Goal: Information Seeking & Learning: Find specific fact

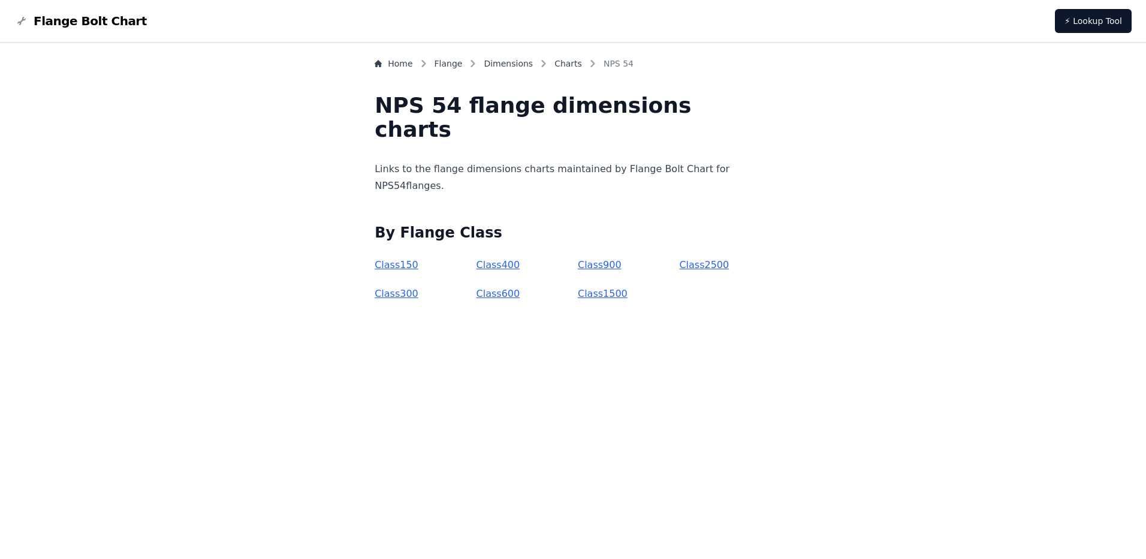
click at [419, 261] on link "Class 150" at bounding box center [397, 264] width 44 height 11
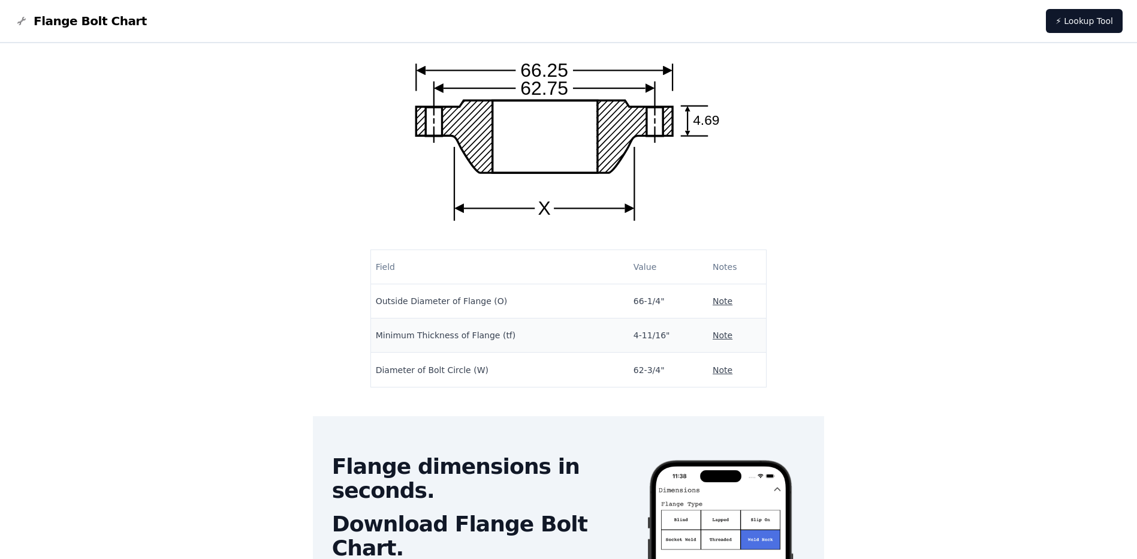
scroll to position [73, 0]
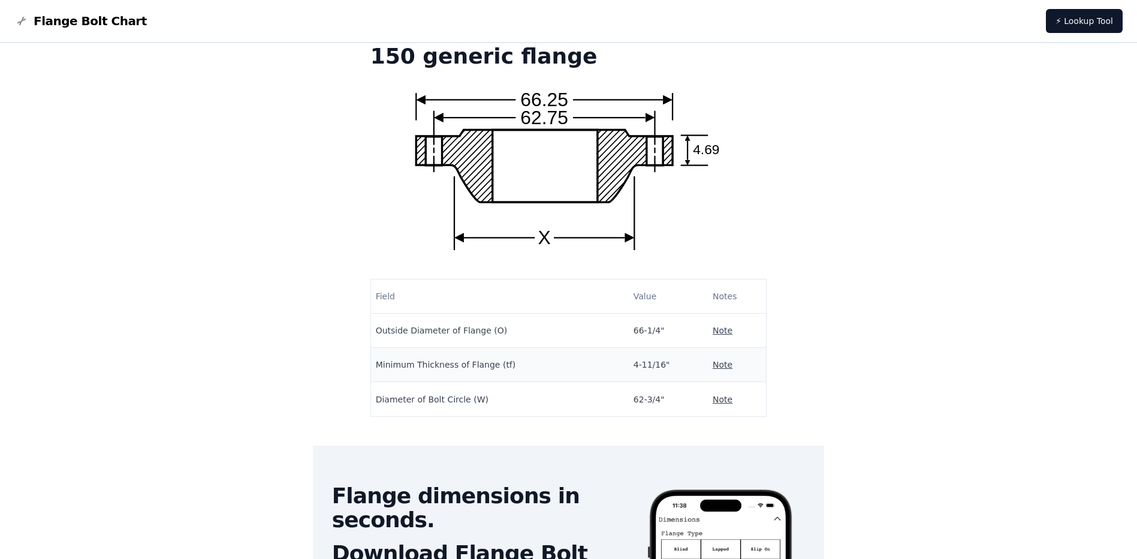
click at [700, 143] on text "4.69" at bounding box center [707, 150] width 26 height 16
drag, startPoint x: 705, startPoint y: 151, endPoint x: 714, endPoint y: 151, distance: 8.4
click at [714, 151] on text "4.69" at bounding box center [707, 150] width 26 height 16
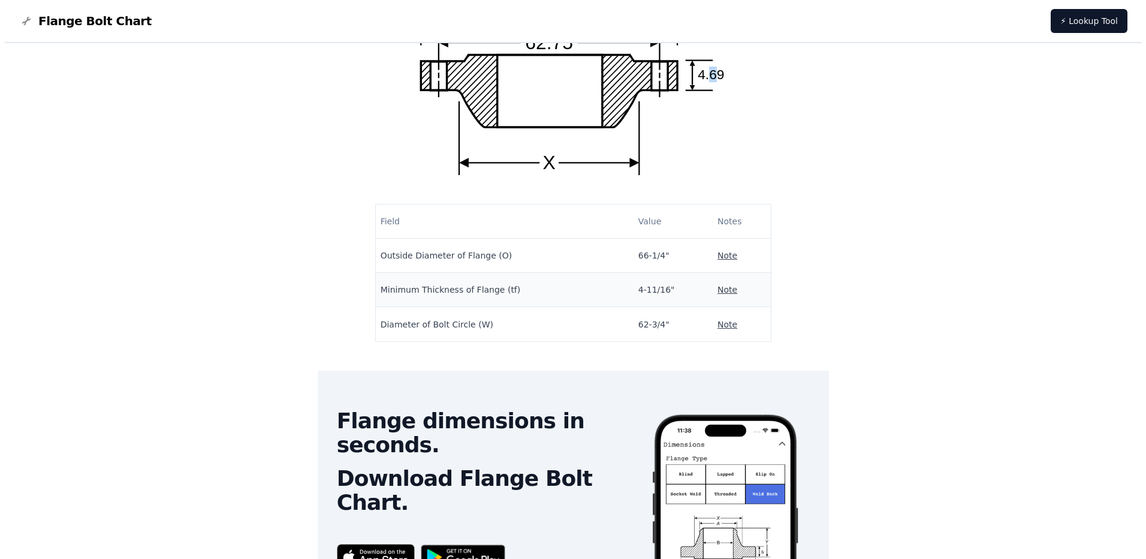
scroll to position [253, 0]
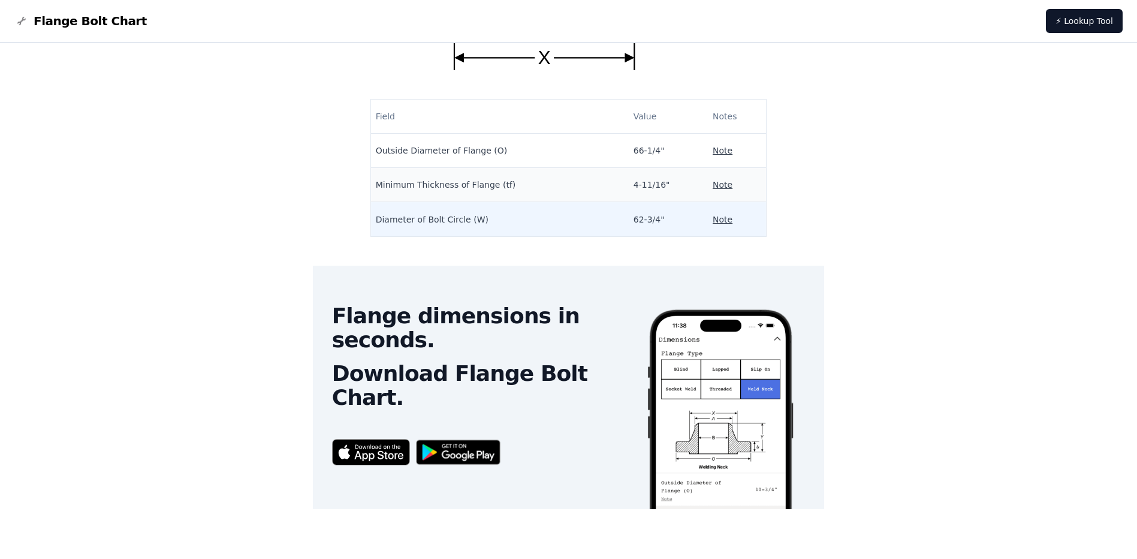
click at [567, 221] on td "Diameter of Bolt Circle (W)" at bounding box center [500, 219] width 258 height 34
click at [642, 221] on td "62-3/4"" at bounding box center [668, 219] width 79 height 34
click at [631, 221] on td "62-3/4"" at bounding box center [668, 219] width 79 height 34
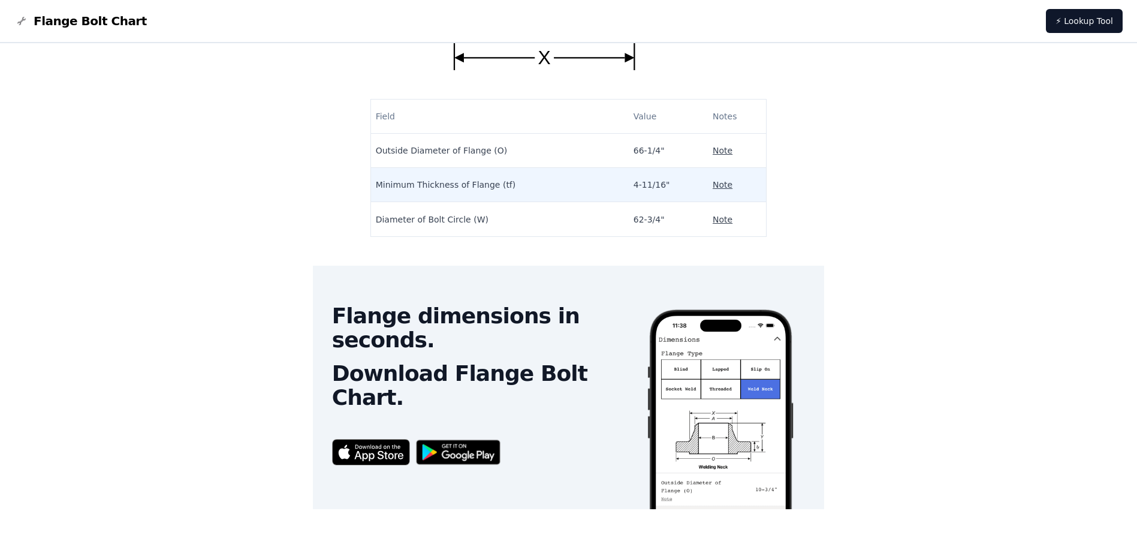
drag, startPoint x: 631, startPoint y: 221, endPoint x: 637, endPoint y: 170, distance: 51.3
click at [637, 170] on td "4-11/16"" at bounding box center [668, 185] width 79 height 34
click at [629, 188] on td "4-11/16"" at bounding box center [668, 185] width 79 height 34
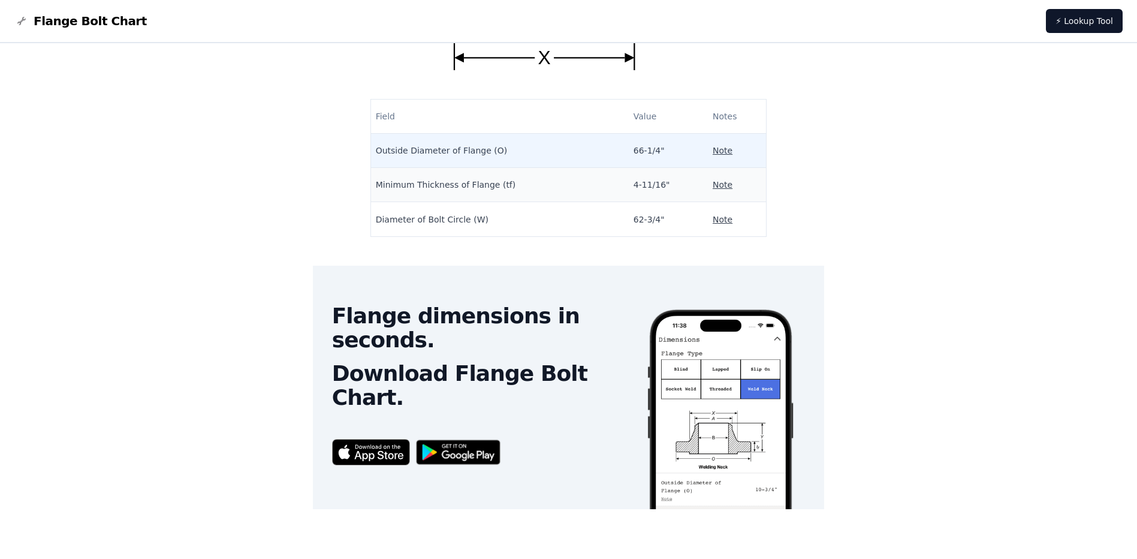
click at [713, 146] on p "Note" at bounding box center [723, 151] width 20 height 12
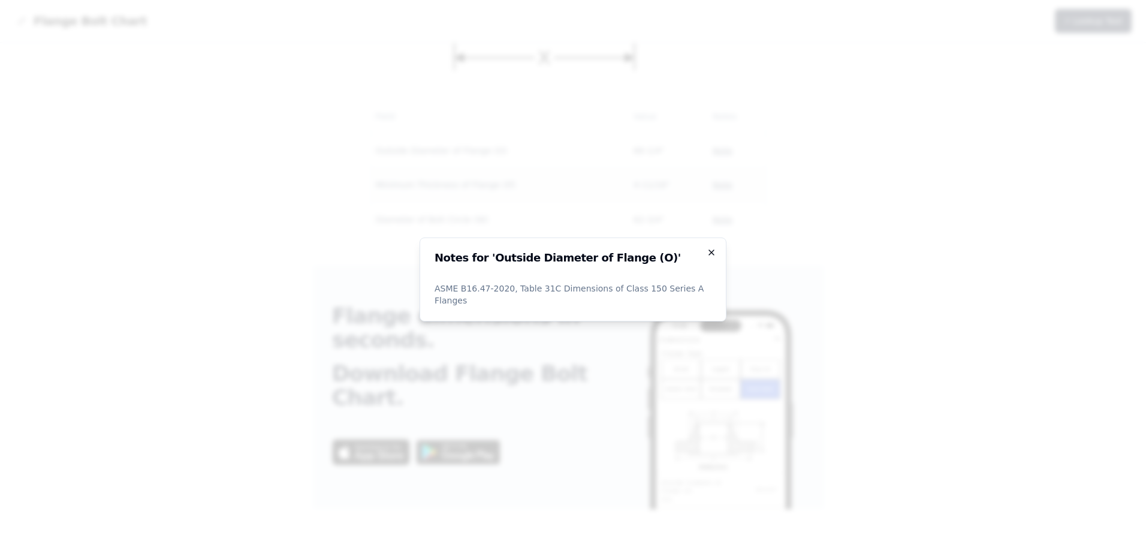
click at [711, 255] on icon "button" at bounding box center [711, 252] width 5 height 5
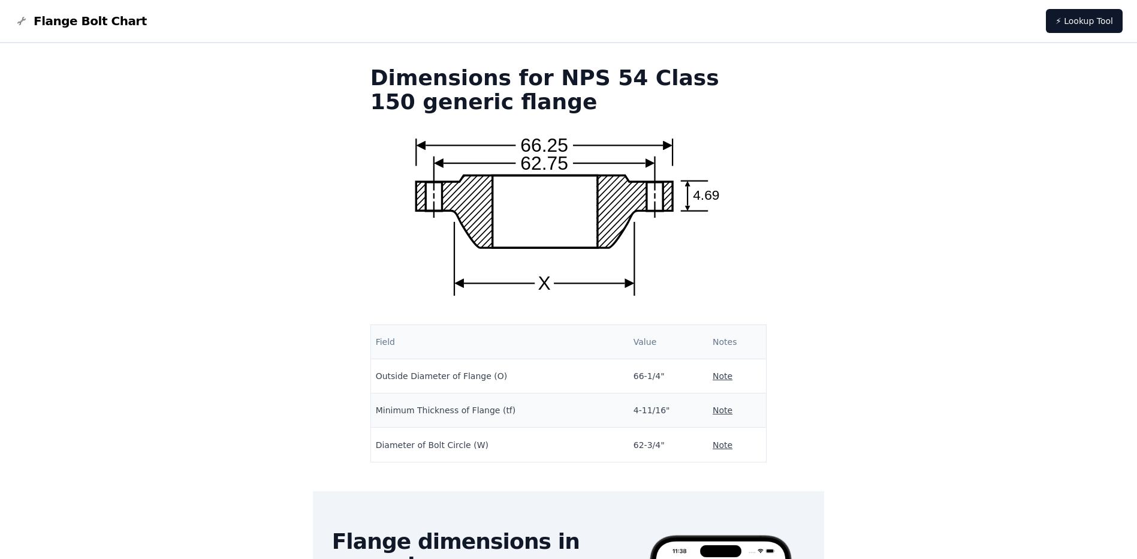
scroll to position [0, 0]
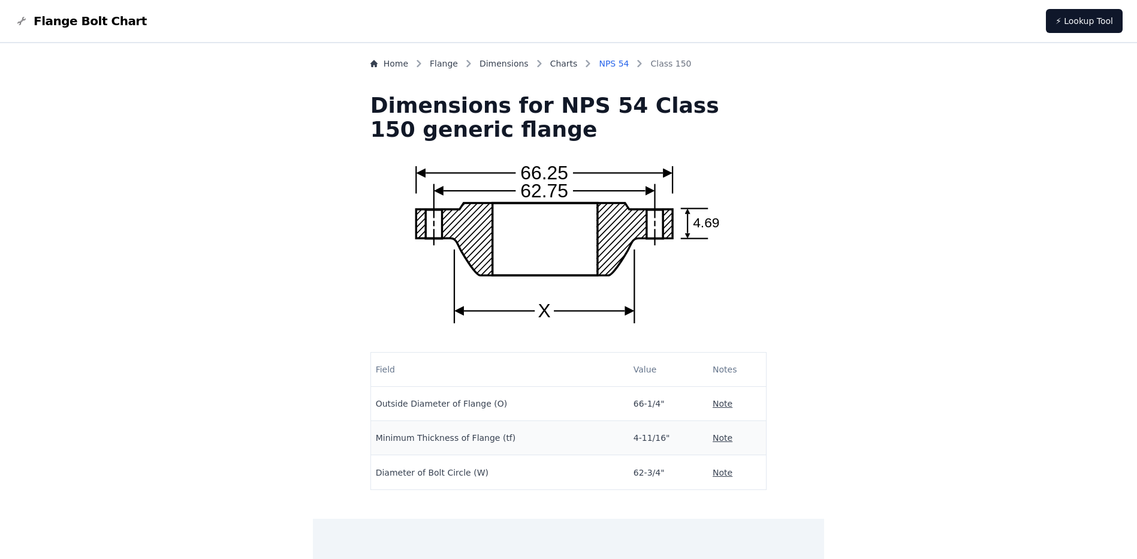
click at [621, 59] on link "NPS 54" at bounding box center [614, 64] width 30 height 12
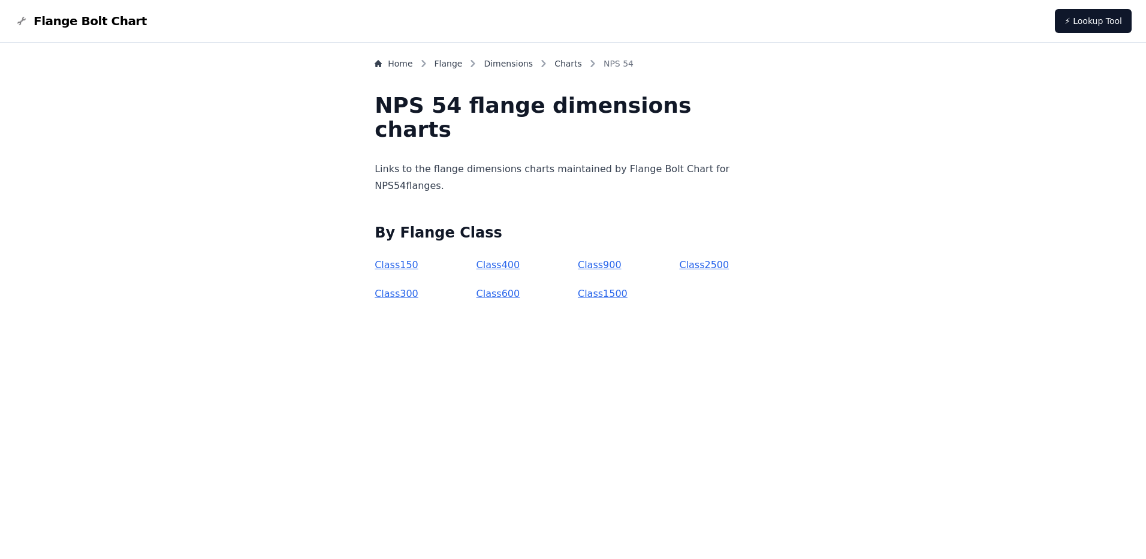
click at [535, 72] on ol "Home Flange Dimensions Charts NPS 54" at bounding box center [504, 66] width 259 height 17
click at [533, 62] on link "Dimensions" at bounding box center [508, 64] width 49 height 12
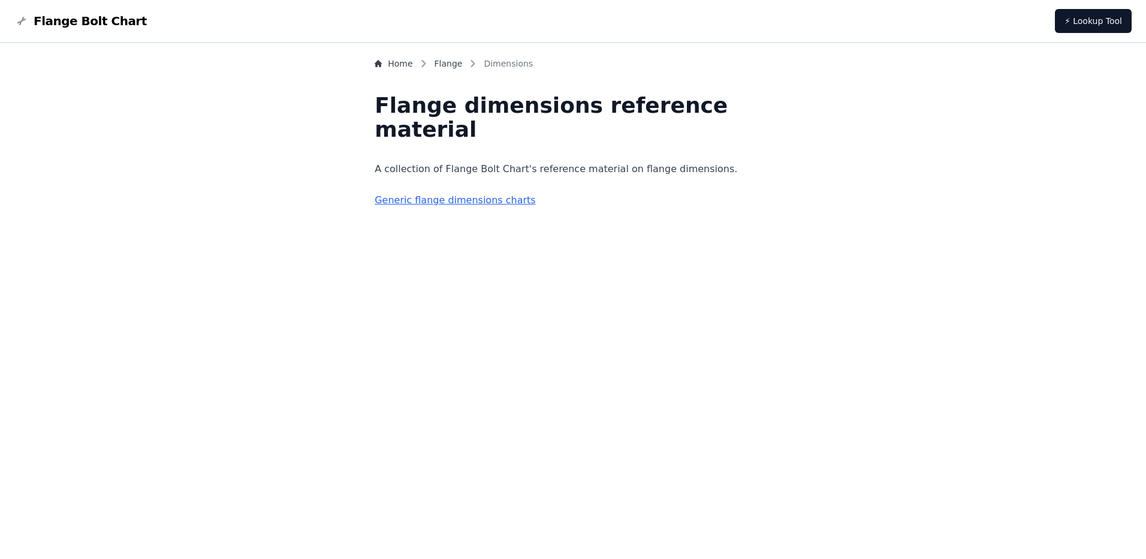
click at [508, 192] on div "Home Flange Dimensions Flange dimensions reference material A collection of Fla…" at bounding box center [573, 133] width 397 height 151
click at [508, 201] on link "Generic flange dimensions charts" at bounding box center [455, 199] width 161 height 11
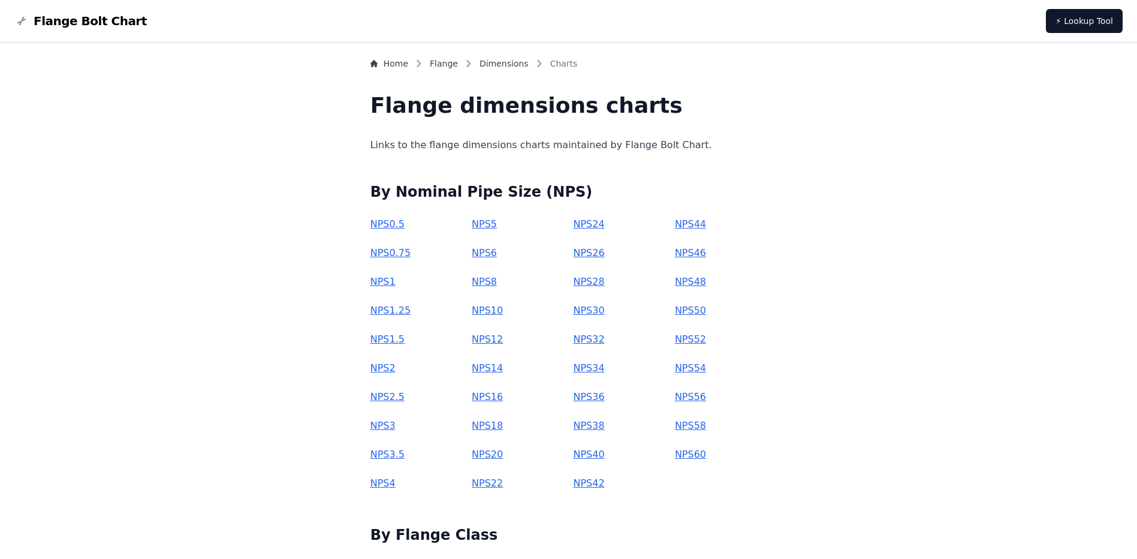
click at [676, 370] on link "NPS 54" at bounding box center [690, 367] width 31 height 11
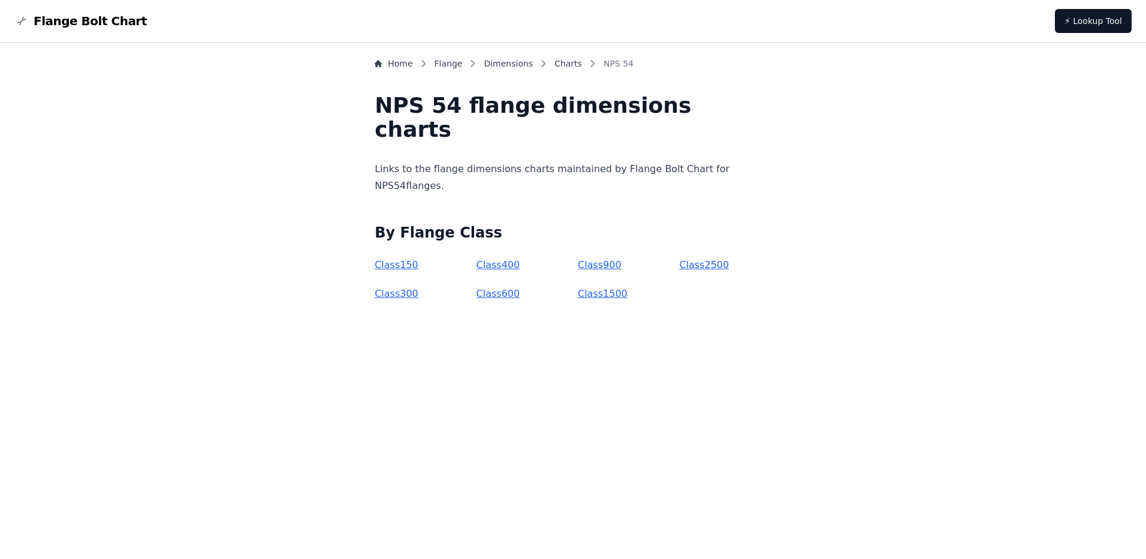
click at [419, 266] on link "Class 150" at bounding box center [397, 264] width 44 height 11
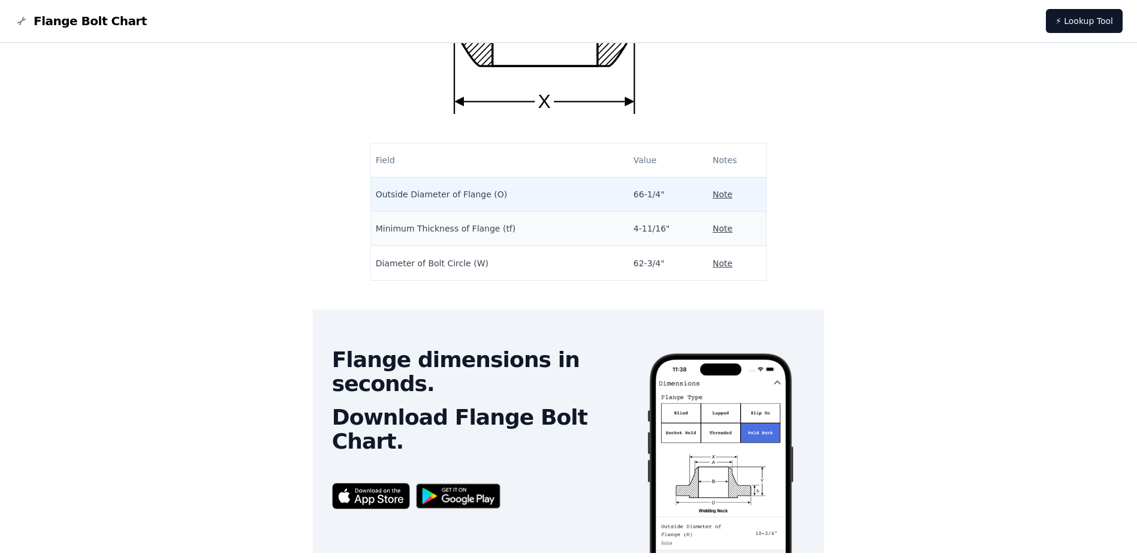
scroll to position [313, 0]
